Goal: Information Seeking & Learning: Learn about a topic

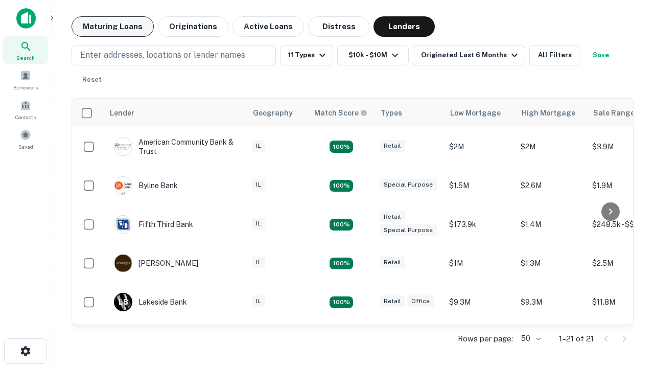
click at [112, 27] on button "Maturing Loans" at bounding box center [112, 26] width 82 height 20
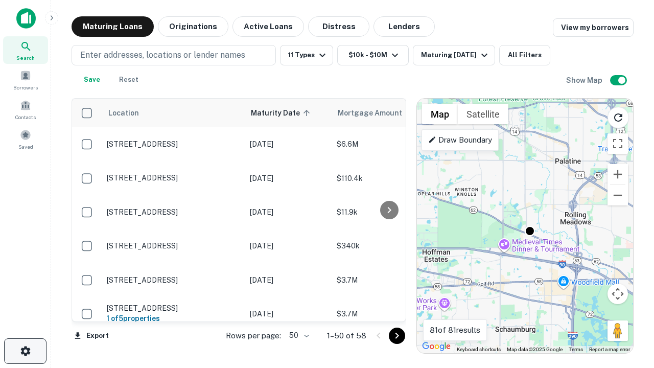
click at [25, 351] on icon "button" at bounding box center [25, 351] width 12 height 12
